Goal: Task Accomplishment & Management: Use online tool/utility

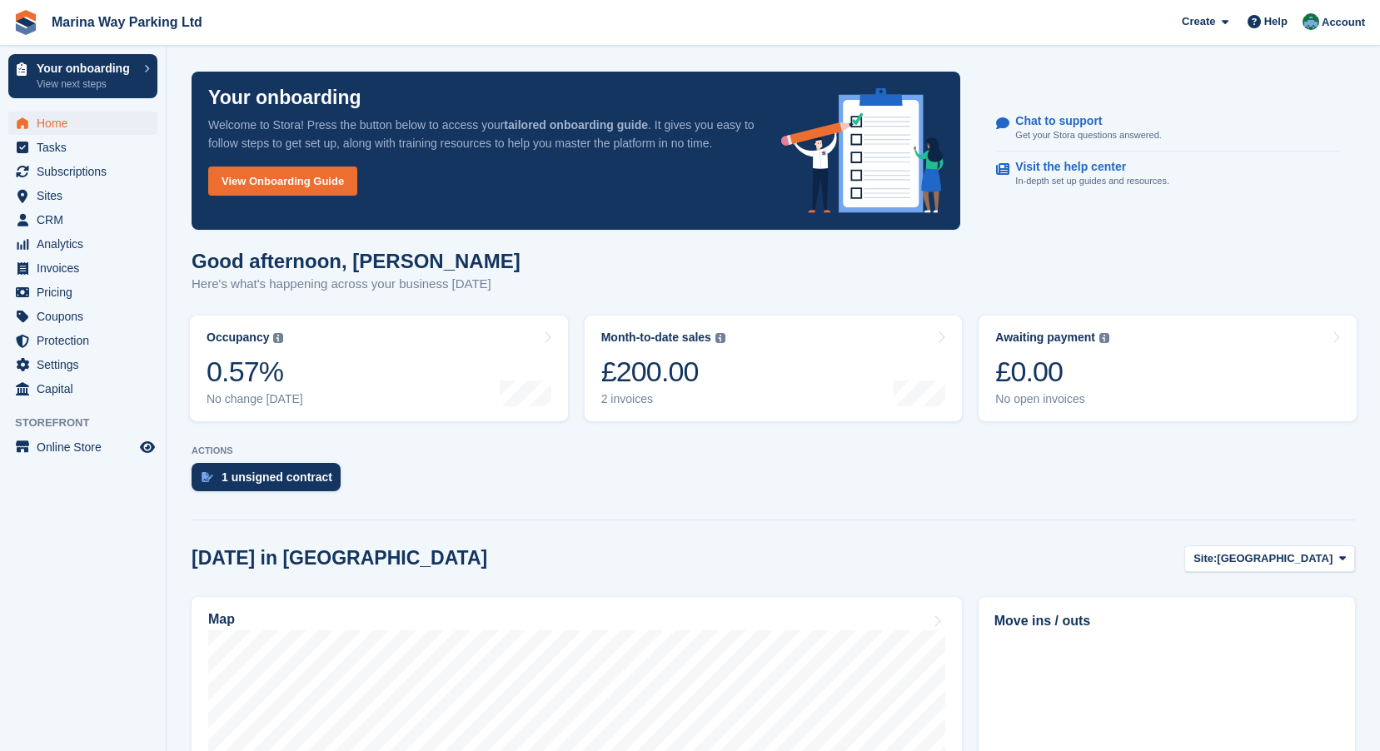
click at [483, 33] on span "Marina Way Parking Ltd Create Subscription Invoice Contact Deal Discount Page H…" at bounding box center [690, 22] width 1380 height 45
click at [172, 80] on section "Your onboarding Welcome to Stora! Press the button below to access your tailore…" at bounding box center [773, 662] width 1213 height 1325
click at [172, 95] on section "Your onboarding Welcome to Stora! Press the button below to access your tailore…" at bounding box center [773, 662] width 1213 height 1325
click at [81, 172] on span "Subscriptions" at bounding box center [87, 171] width 100 height 23
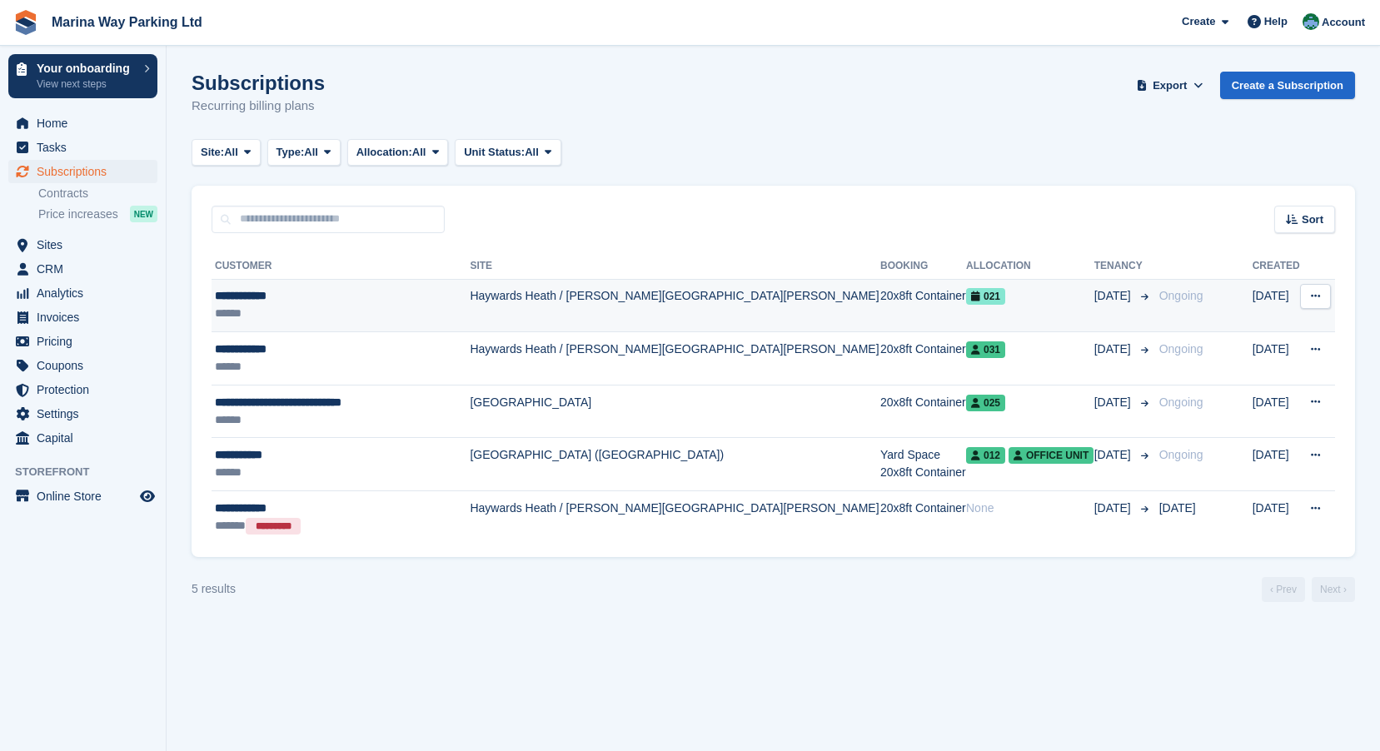
click at [261, 296] on div "**********" at bounding box center [342, 295] width 255 height 17
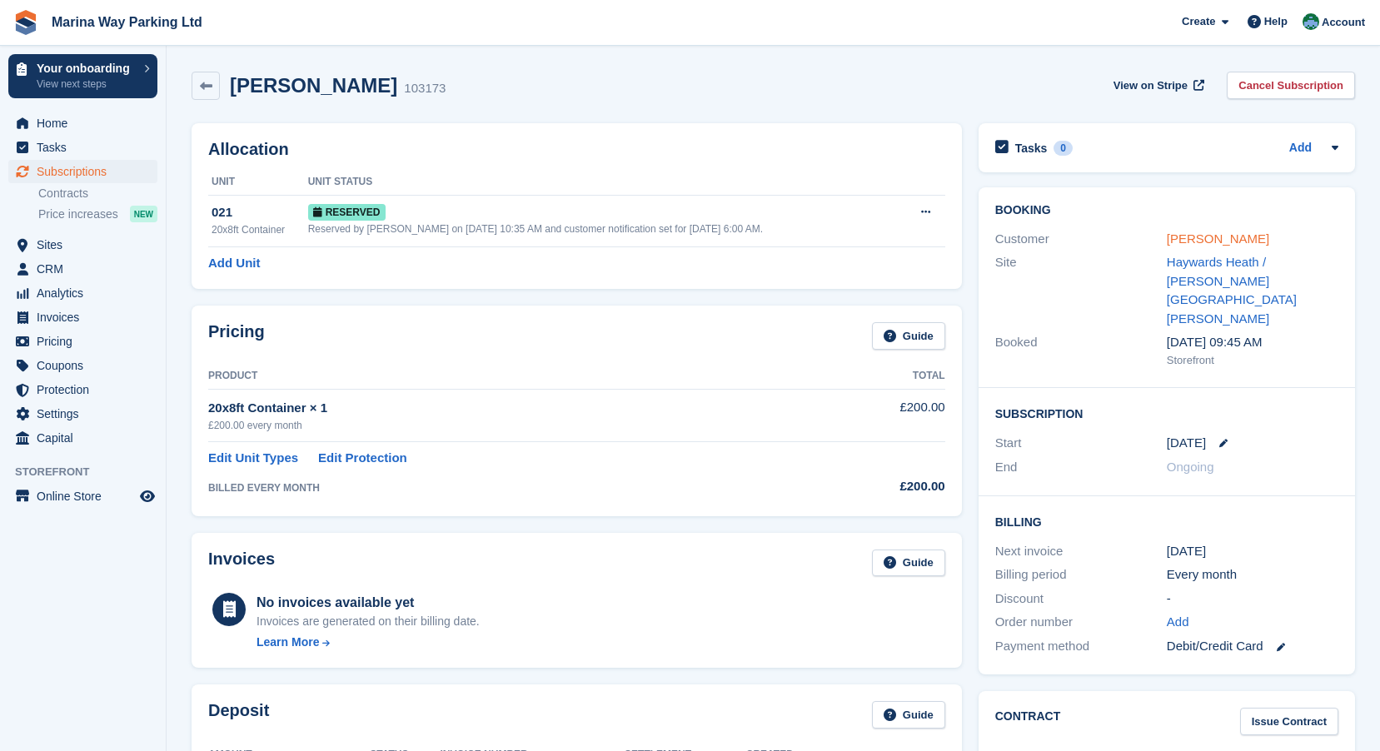
click at [1206, 237] on link "[PERSON_NAME]" at bounding box center [1217, 238] width 102 height 14
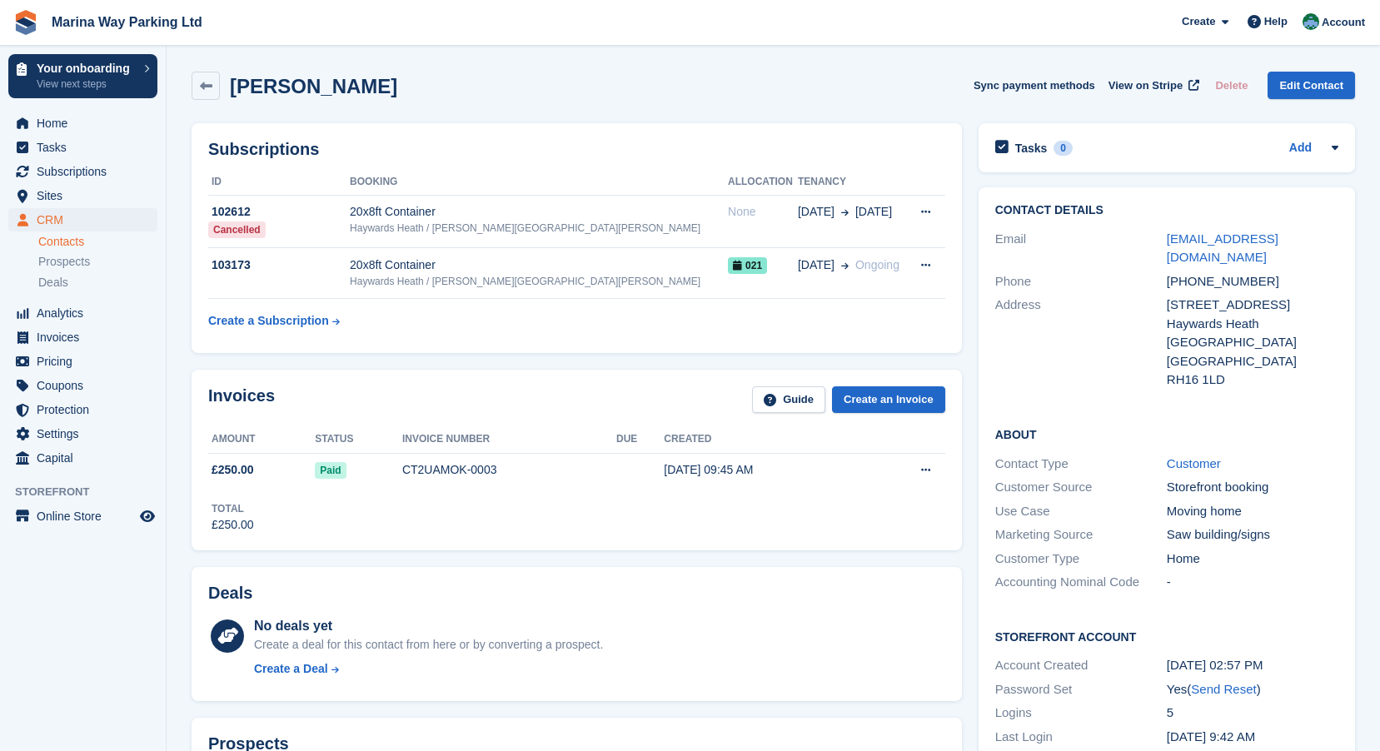
click at [426, 358] on div "Subscriptions ID Booking Allocation Tenancy 102612 Cancelled 20x8ft Container H…" at bounding box center [576, 238] width 787 height 246
click at [640, 94] on div "Will Ritchie Sync payment methods View on Stripe Delete Edit Contact" at bounding box center [772, 86] width 1163 height 28
click at [54, 125] on span "Home" at bounding box center [87, 123] width 100 height 23
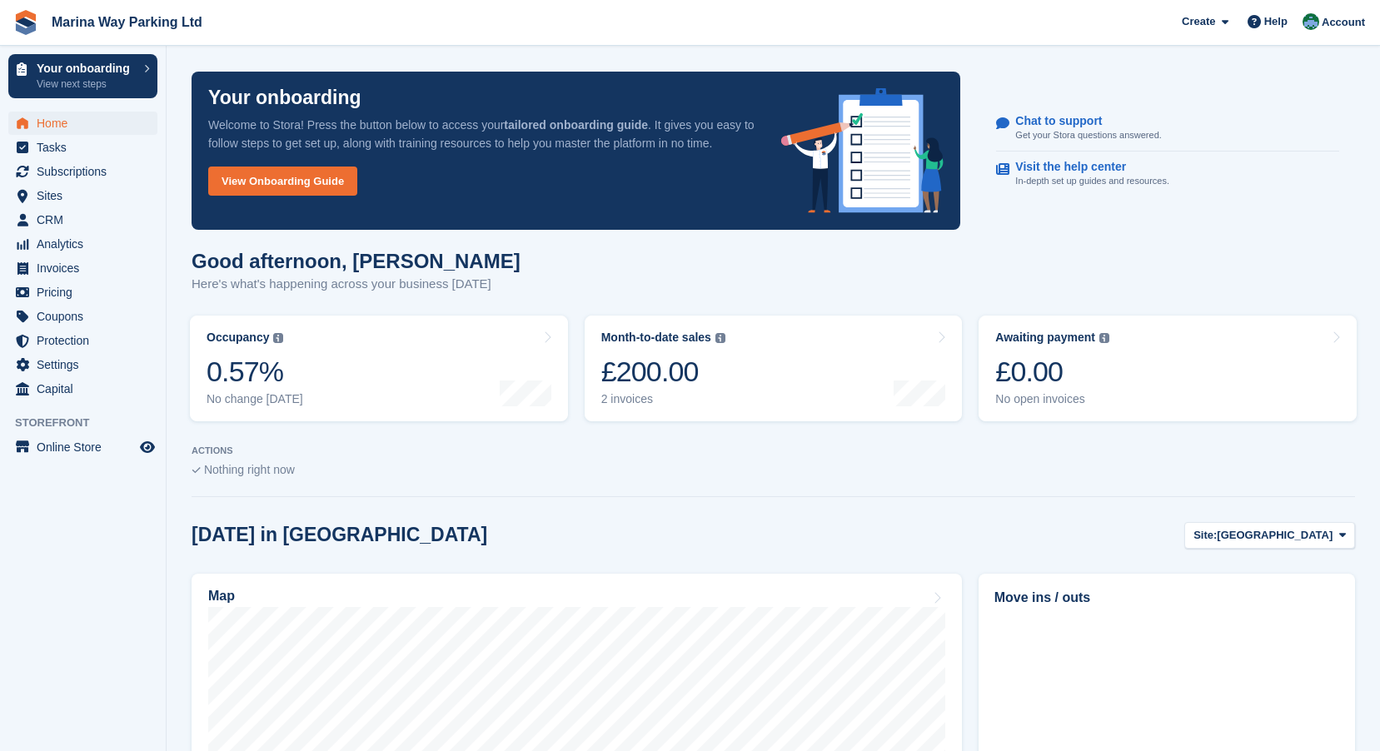
click at [172, 283] on section "Your onboarding Welcome to Stora! Press the button below to access your tailore…" at bounding box center [773, 650] width 1213 height 1301
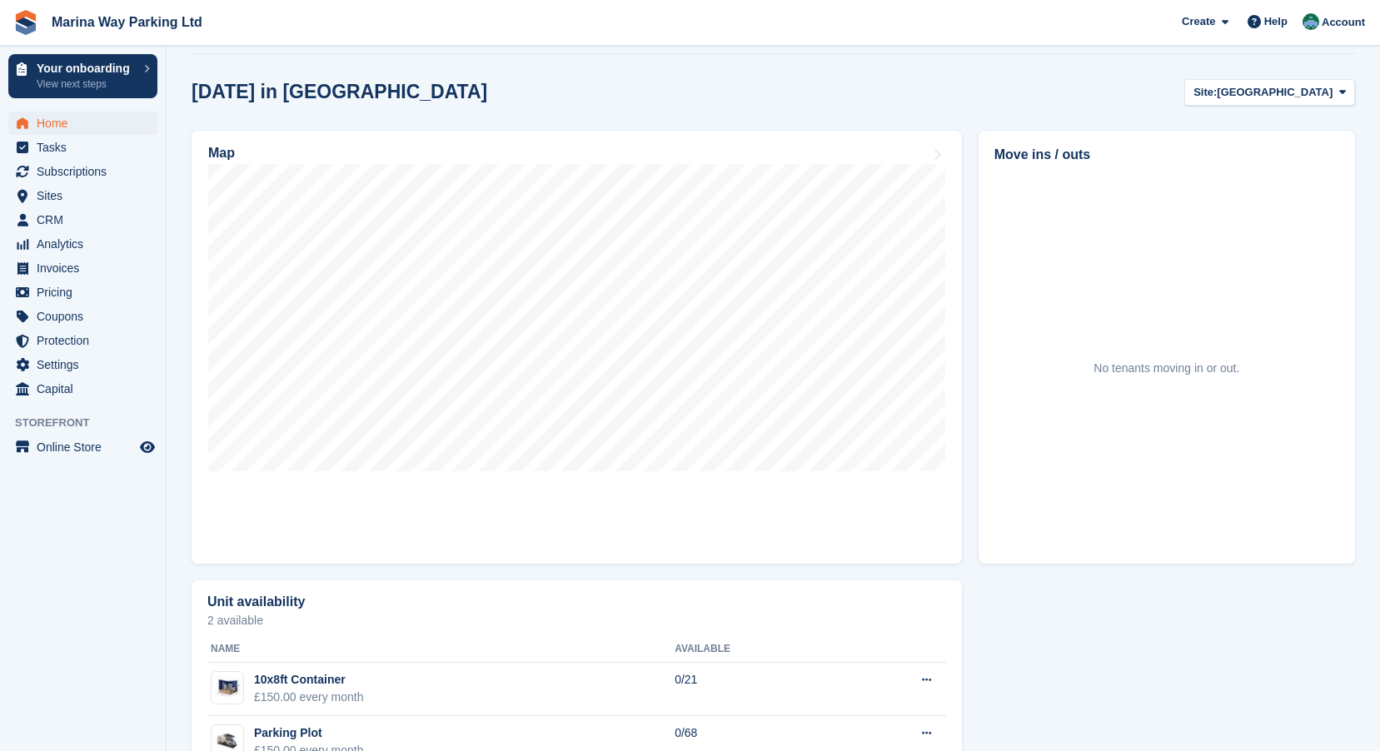
scroll to position [416, 0]
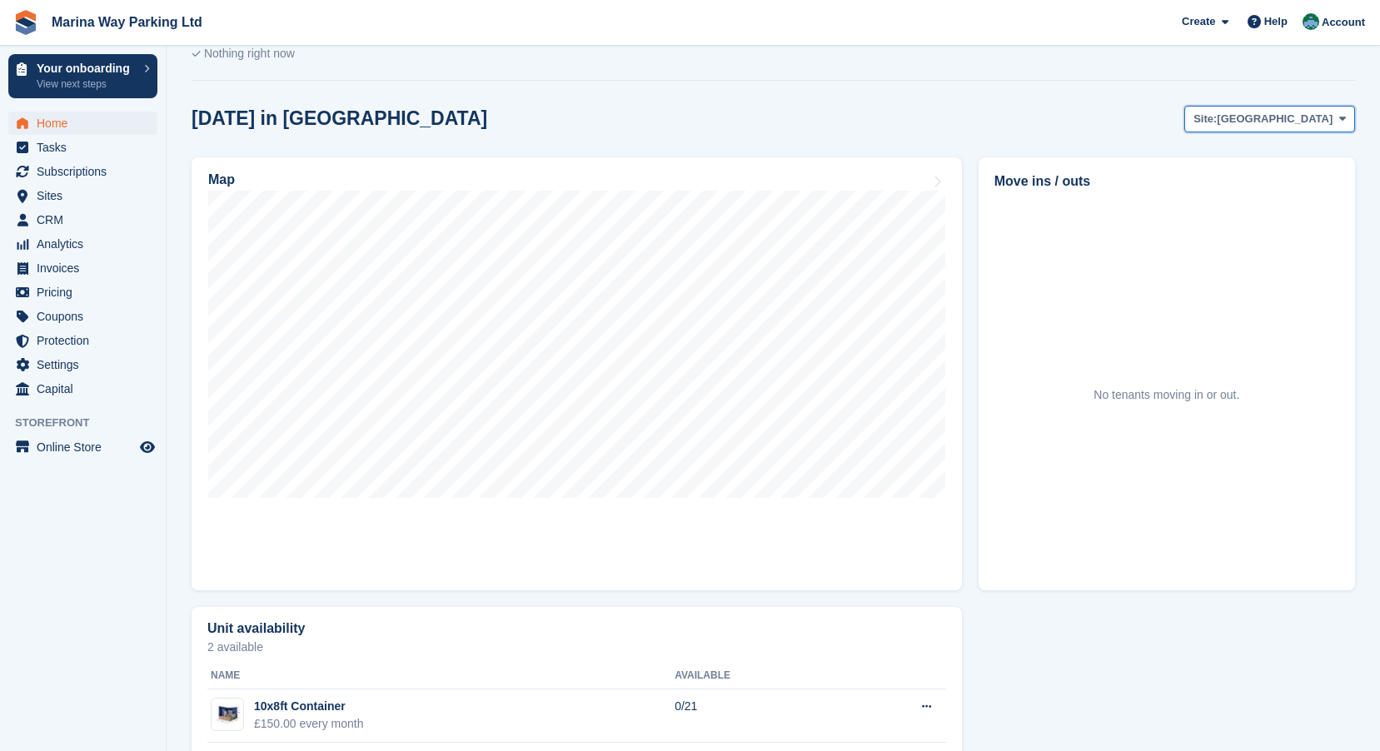
click at [1331, 116] on span "[GEOGRAPHIC_DATA]" at bounding box center [1274, 119] width 116 height 17
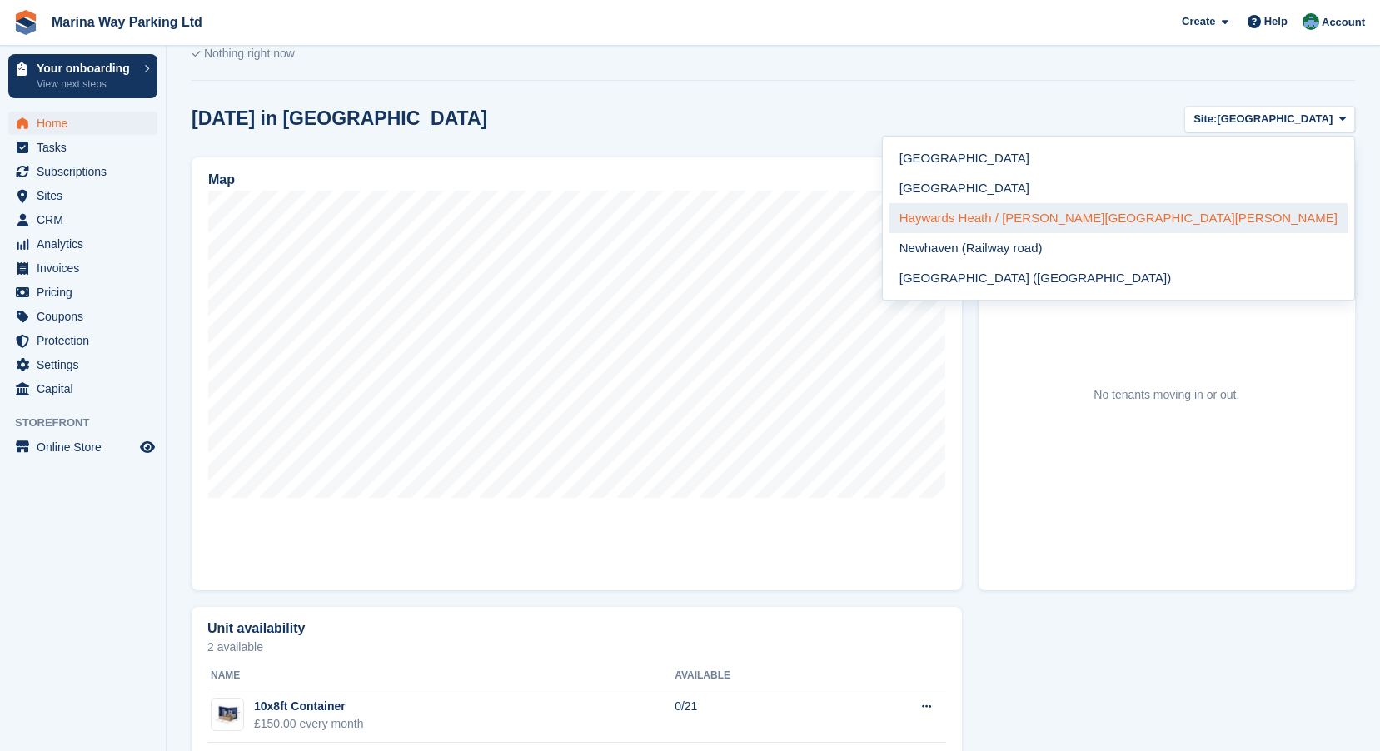
click at [1245, 224] on link "Haywards Heath / [PERSON_NAME][GEOGRAPHIC_DATA][PERSON_NAME]" at bounding box center [1118, 218] width 458 height 30
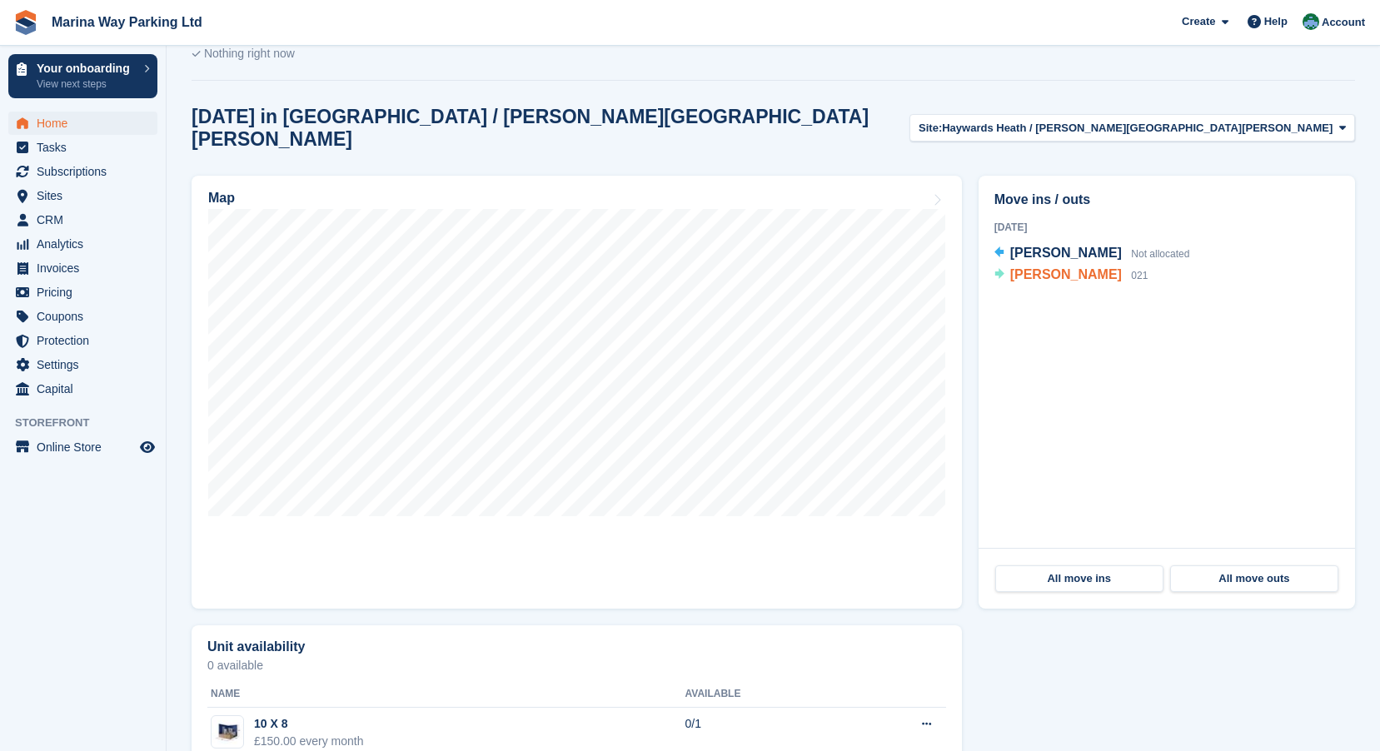
click at [1045, 267] on span "[PERSON_NAME]" at bounding box center [1066, 274] width 112 height 14
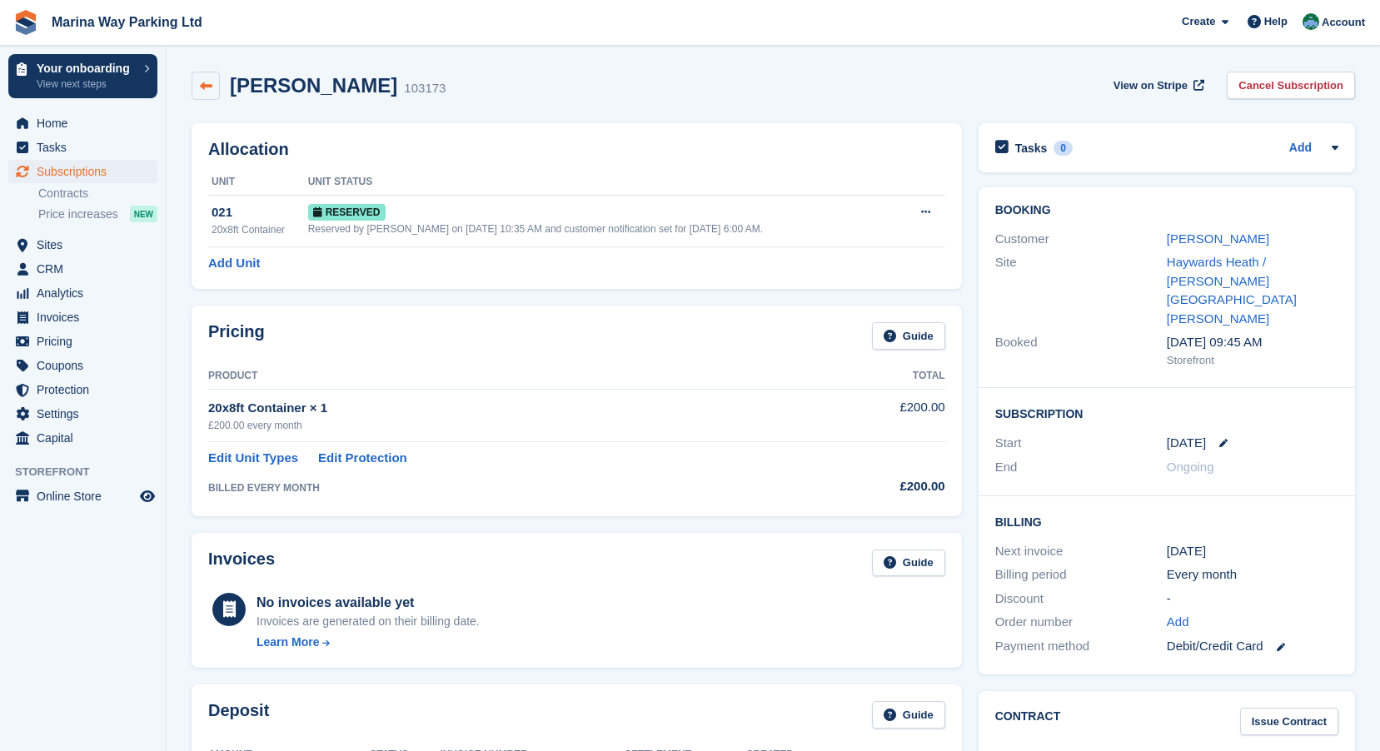
click at [206, 84] on icon at bounding box center [206, 86] width 12 height 12
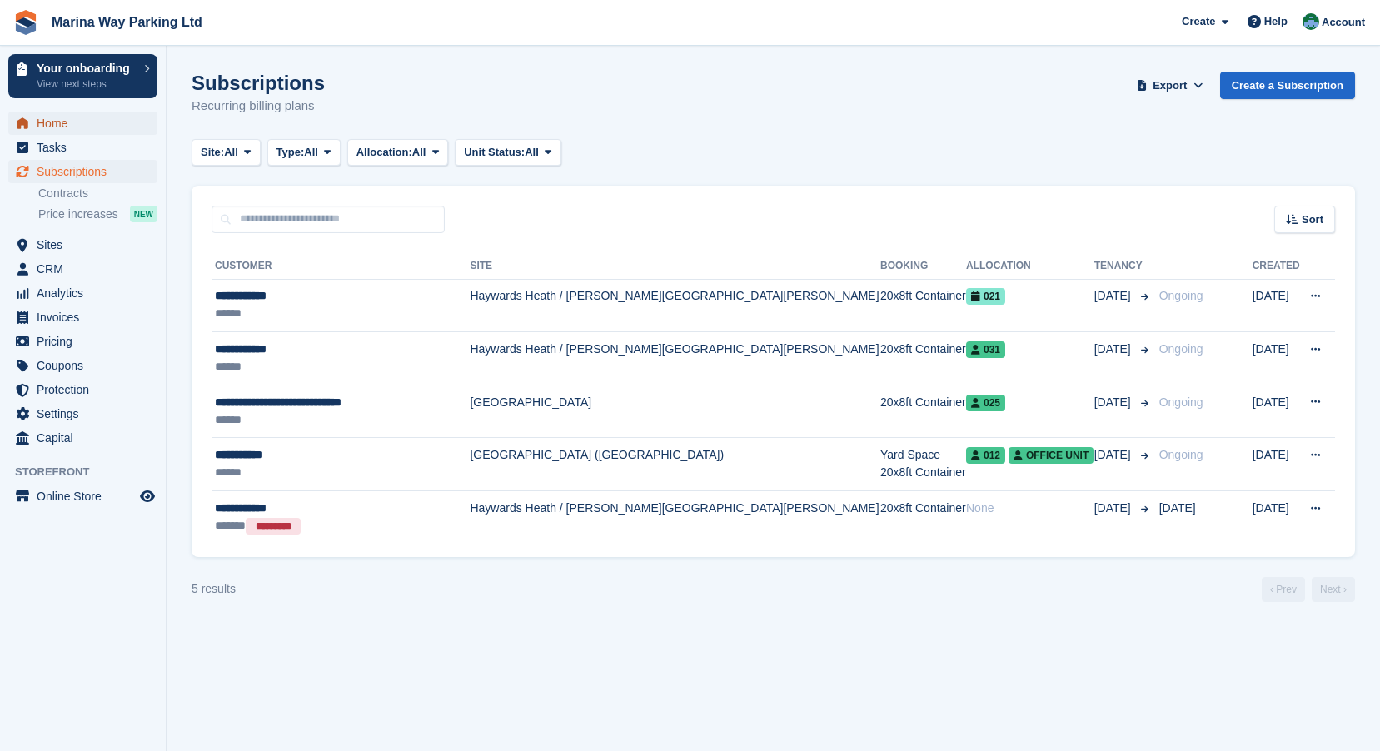
click at [60, 122] on span "Home" at bounding box center [87, 123] width 100 height 23
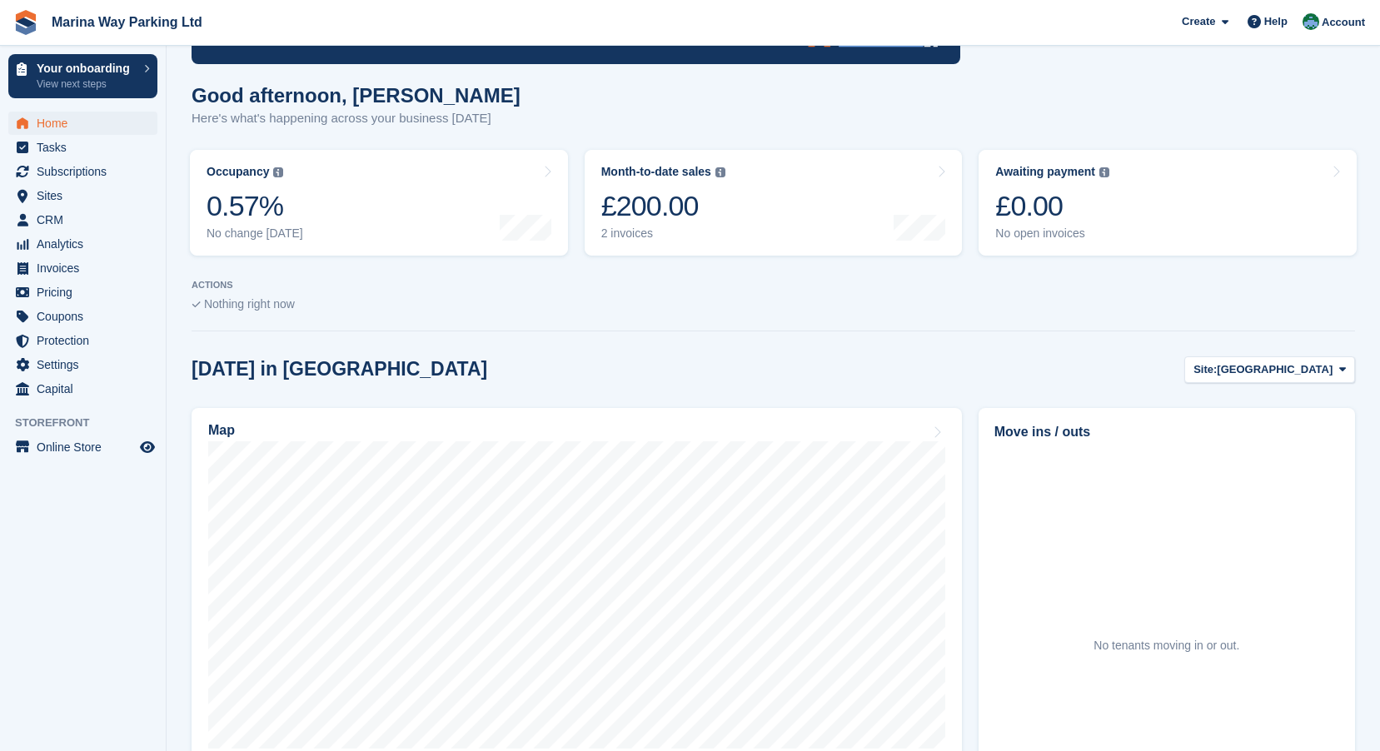
scroll to position [167, 0]
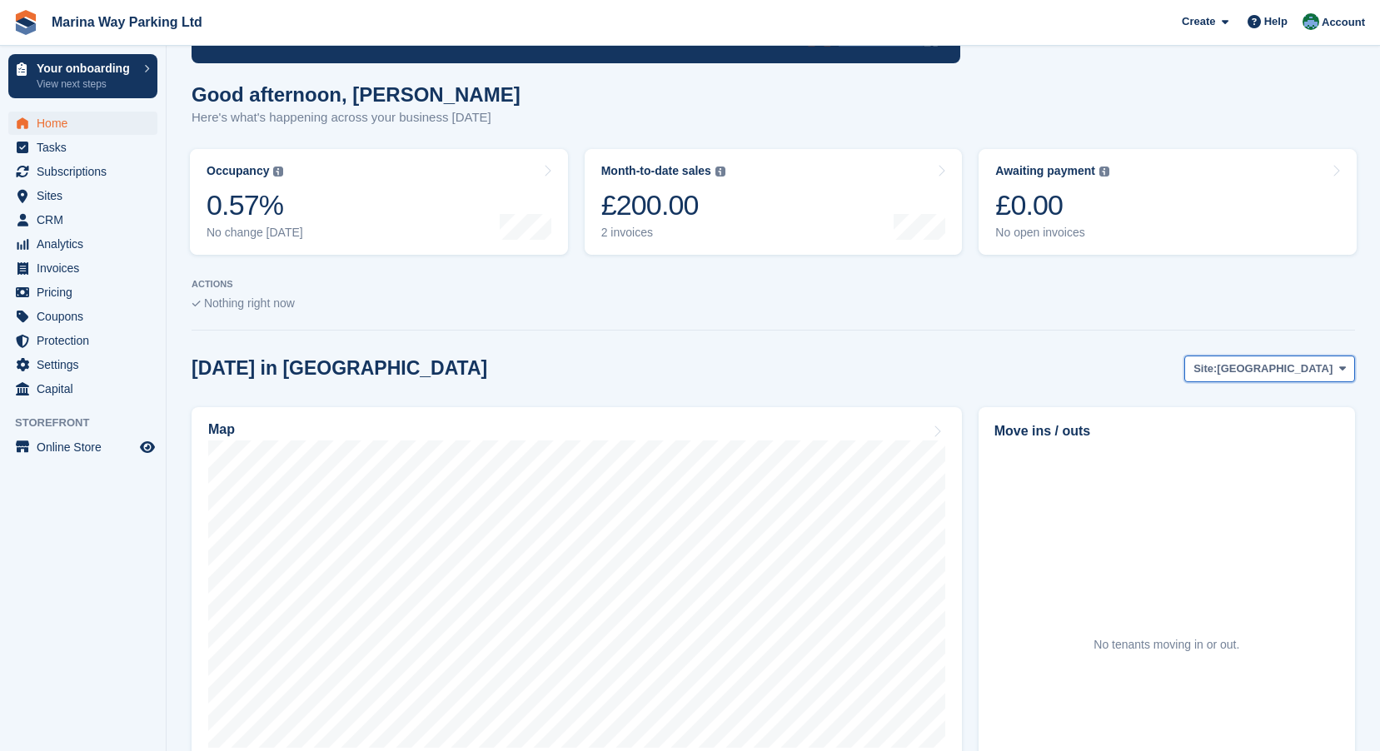
click at [1307, 373] on span "Brighton" at bounding box center [1274, 368] width 116 height 17
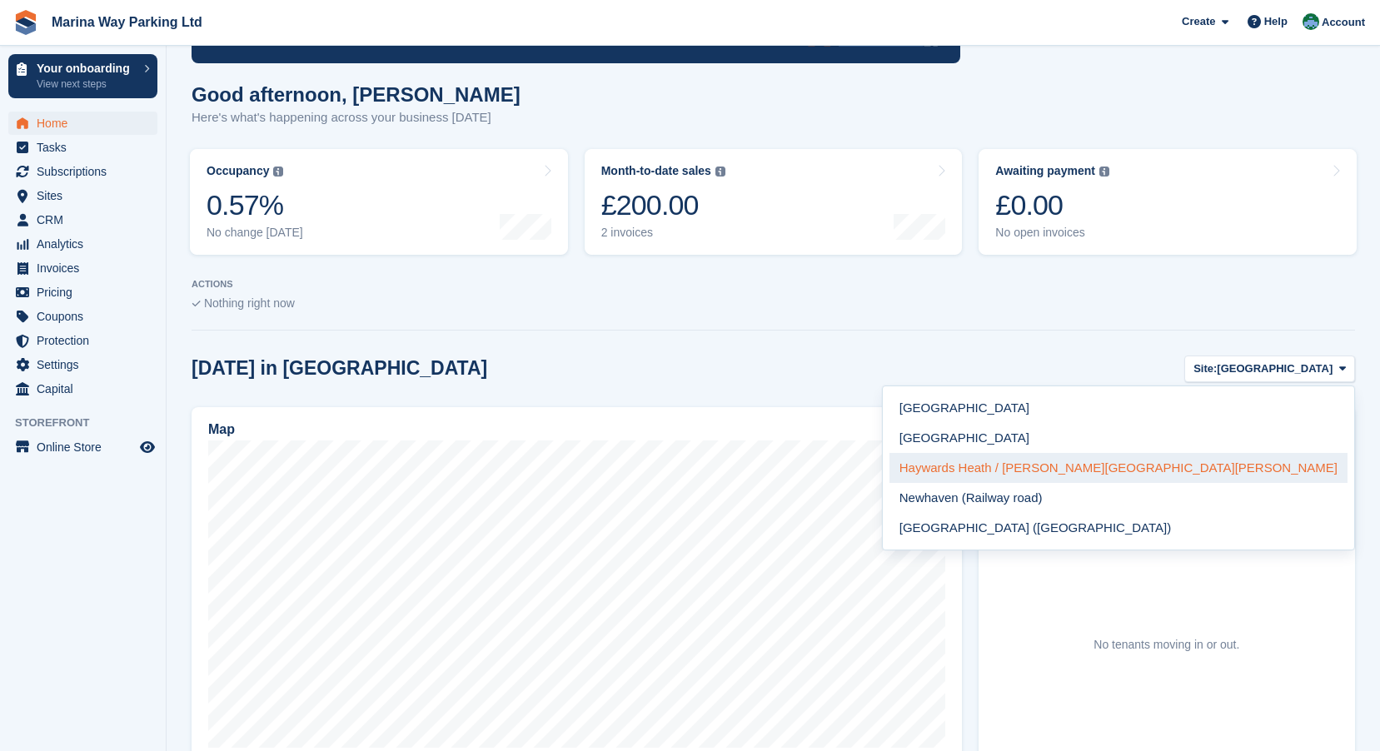
click at [1252, 471] on link "Haywards Heath / [PERSON_NAME][GEOGRAPHIC_DATA][PERSON_NAME]" at bounding box center [1118, 468] width 458 height 30
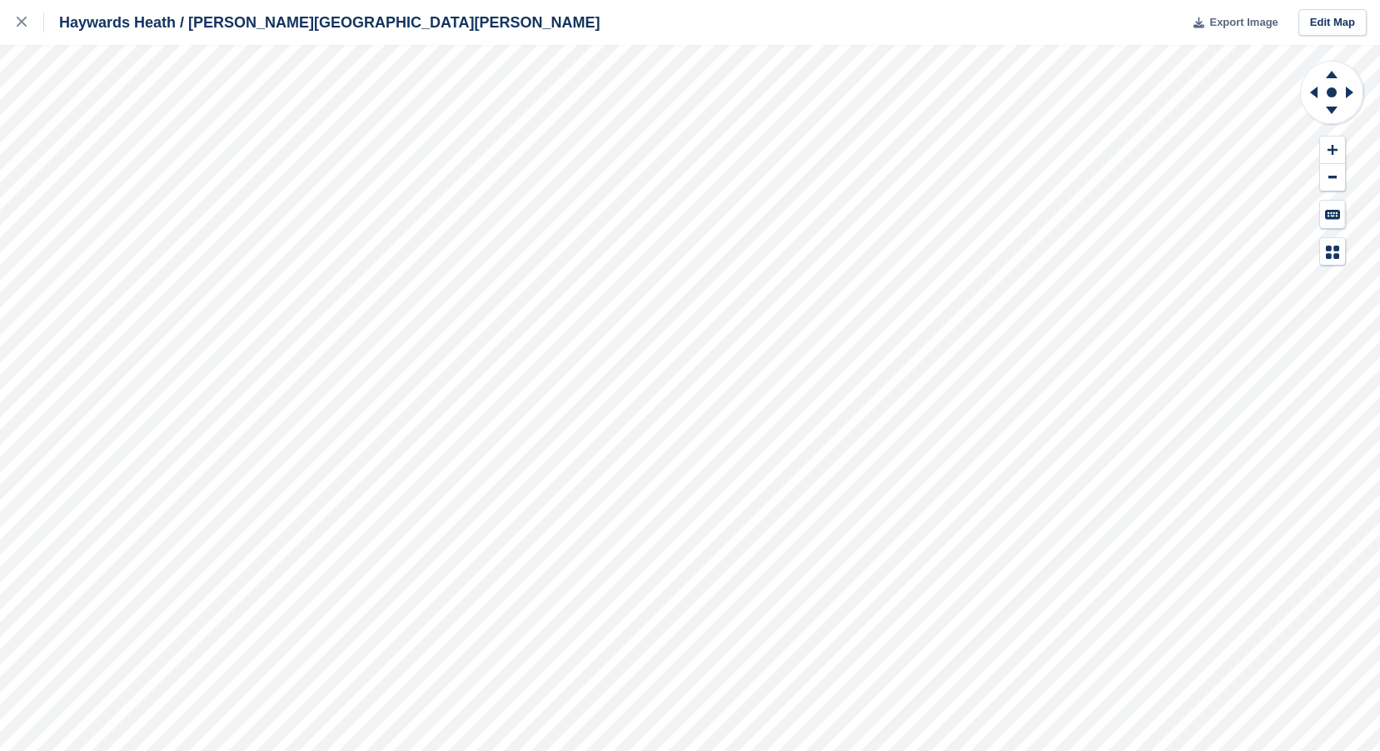
click at [1235, 22] on span "Export Image" at bounding box center [1243, 22] width 68 height 17
click at [20, 22] on icon at bounding box center [22, 22] width 10 height 10
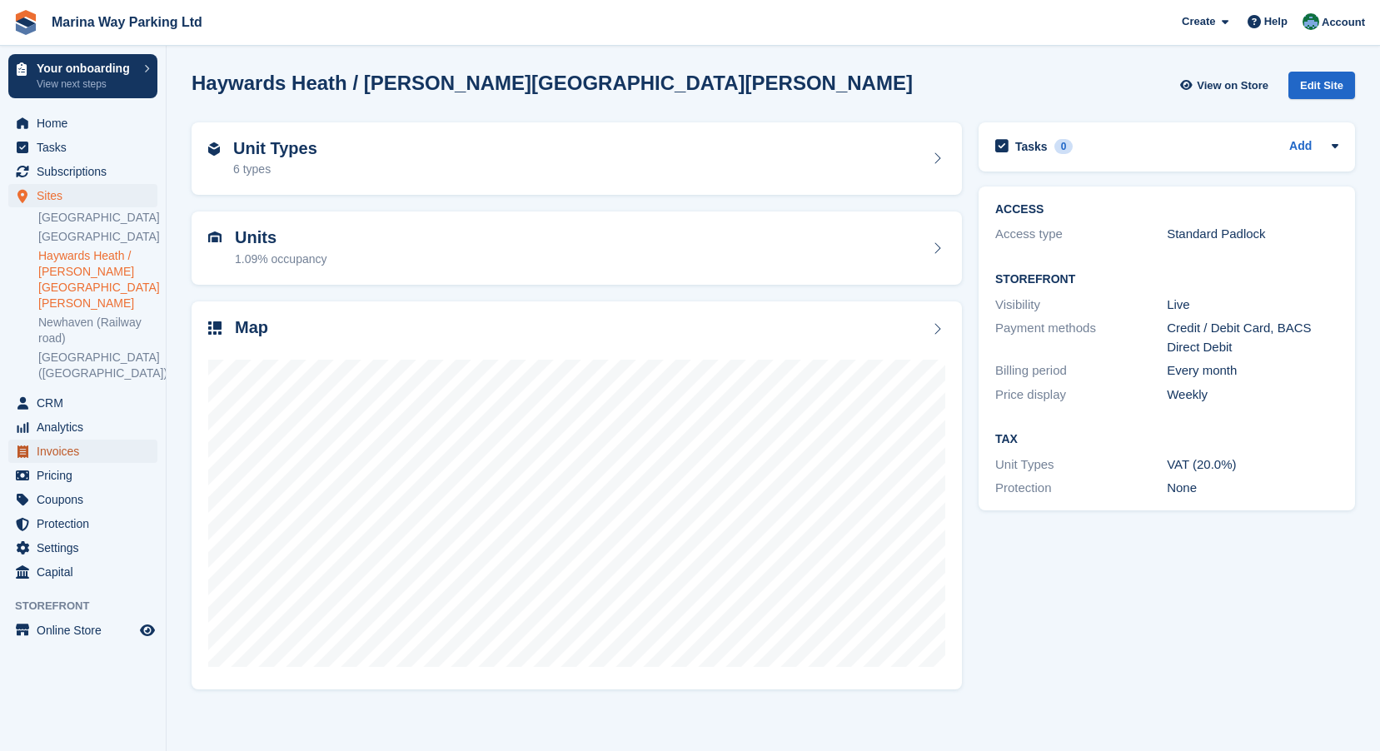
click at [65, 440] on span "Invoices" at bounding box center [87, 451] width 100 height 23
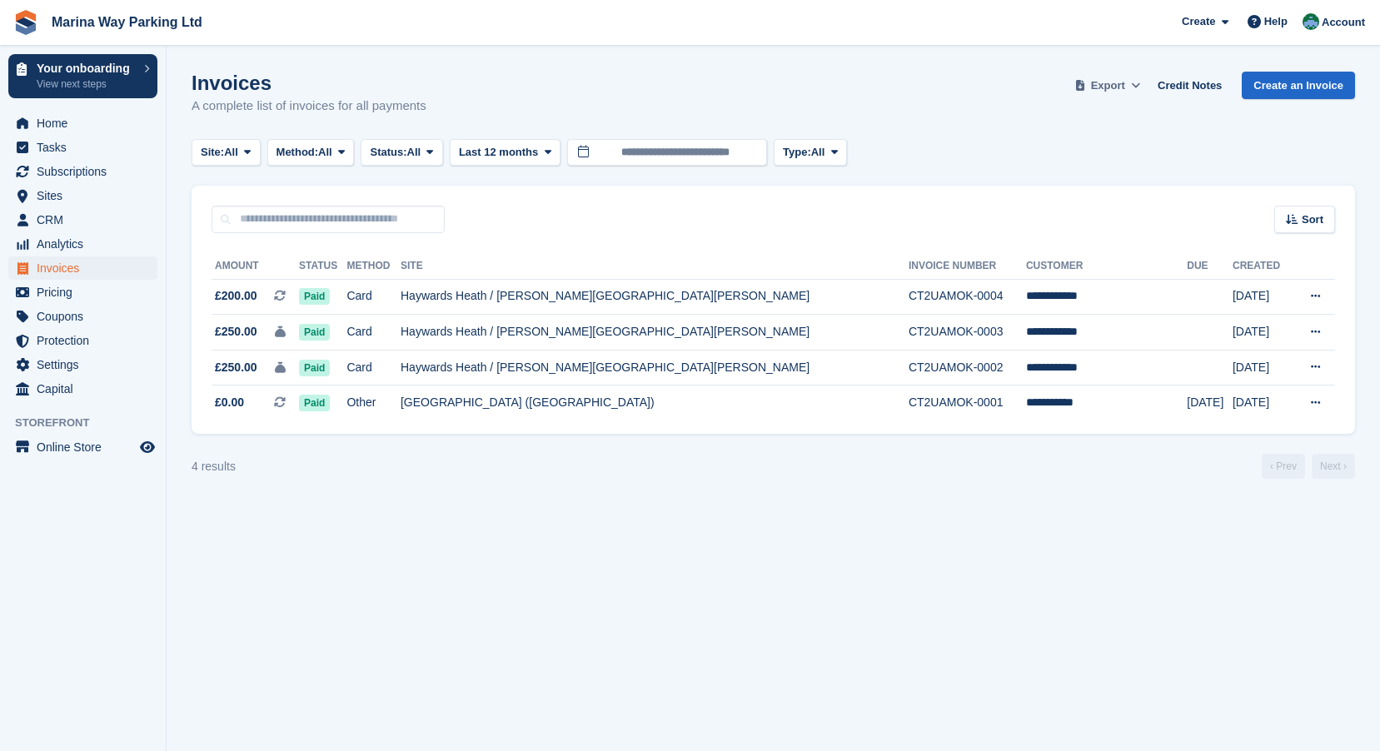
click at [1140, 85] on icon at bounding box center [1135, 85] width 9 height 11
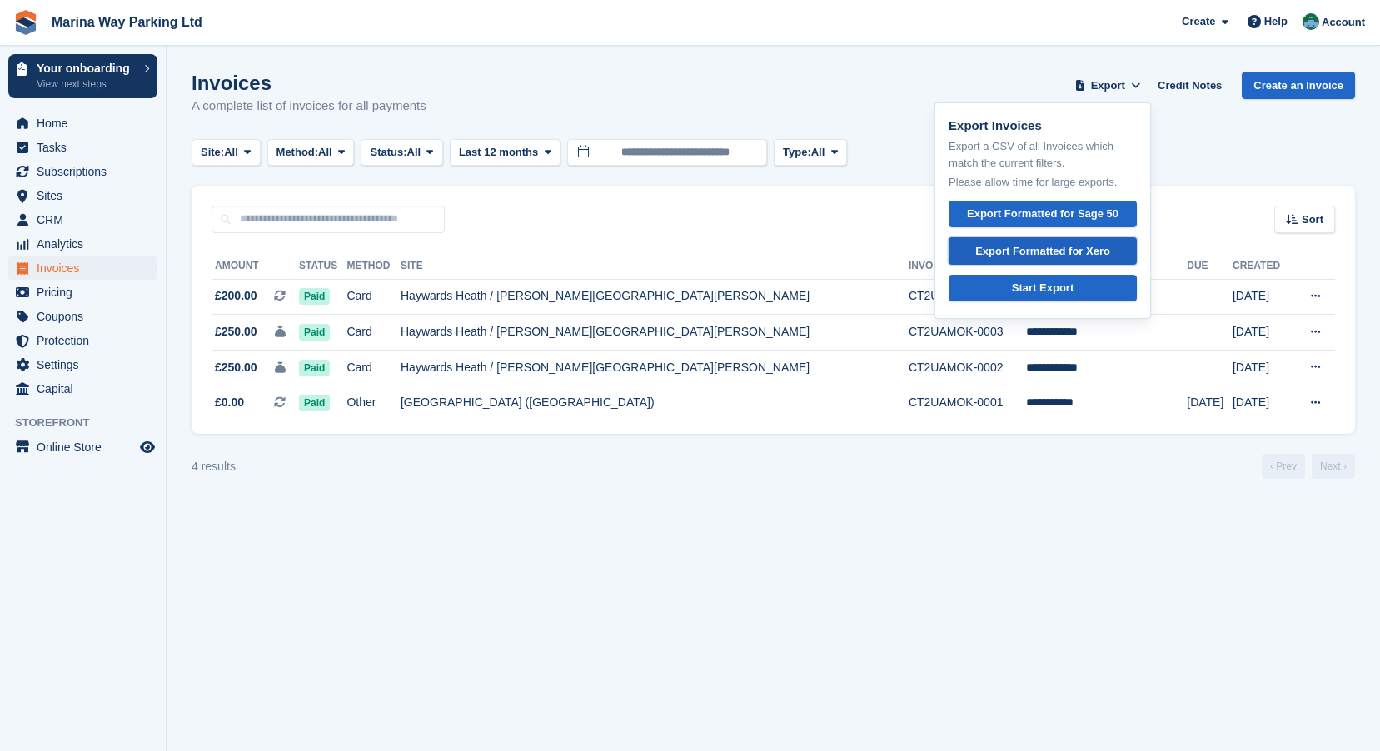
click at [1007, 251] on div "Export Formatted for Xero" at bounding box center [1042, 251] width 135 height 17
click at [910, 76] on div "Invoices A complete list of invoices for all payments Export Export Invoices Ex…" at bounding box center [772, 104] width 1163 height 64
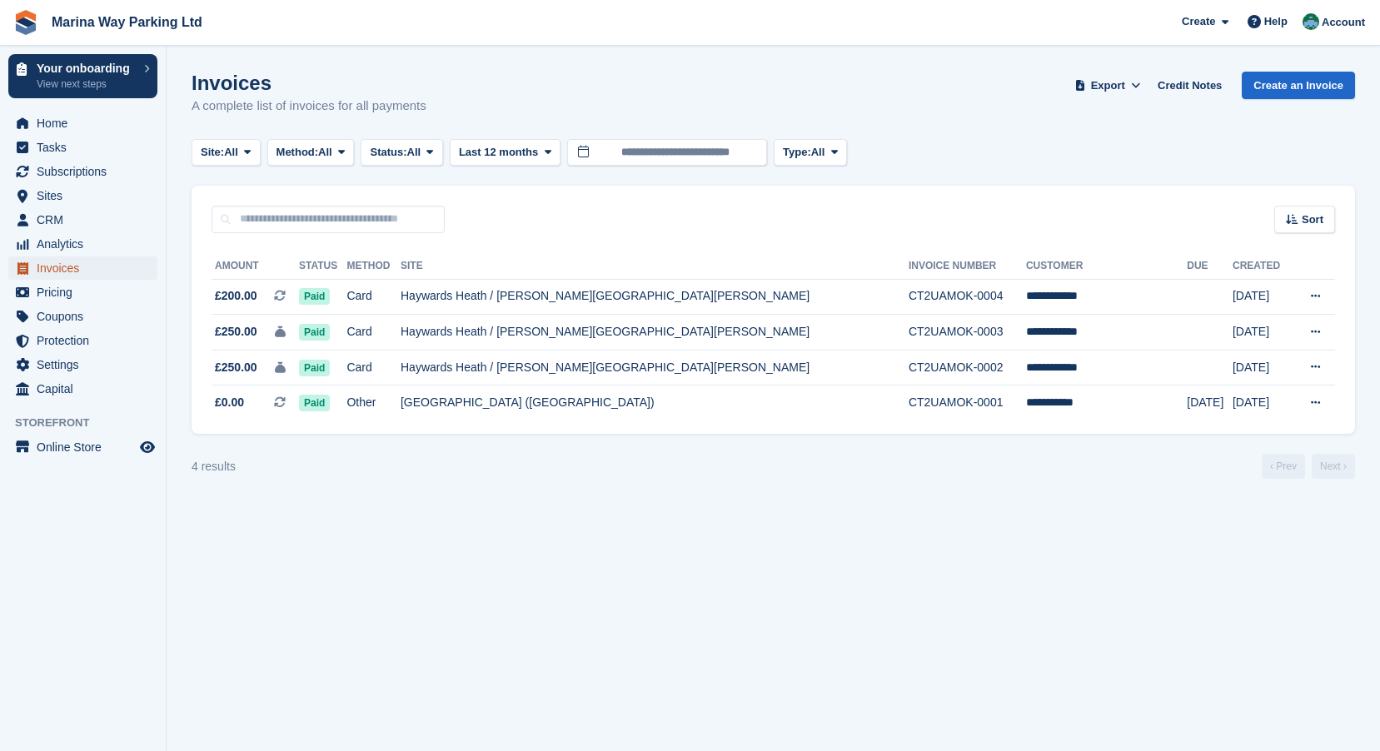
click at [58, 269] on span "Invoices" at bounding box center [87, 267] width 100 height 23
